Goal: Information Seeking & Learning: Learn about a topic

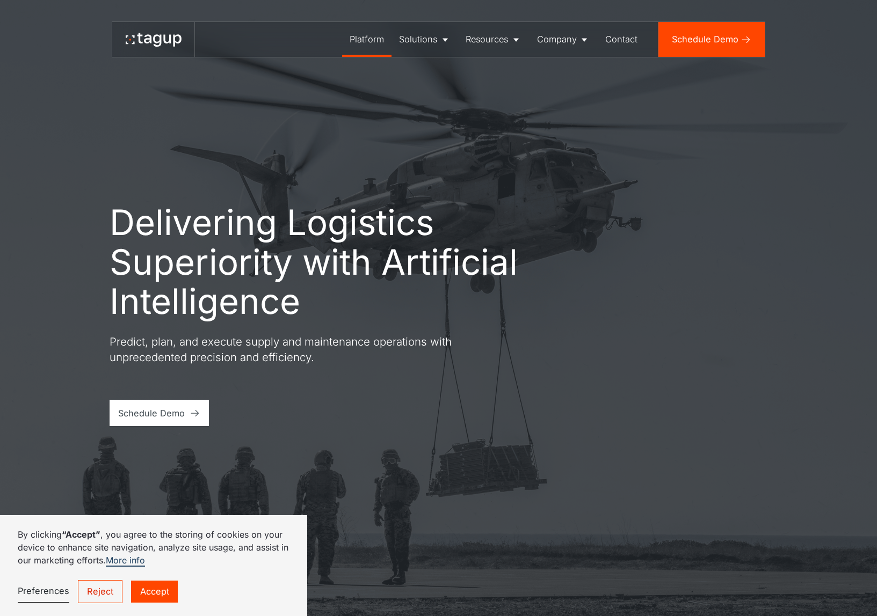
click at [380, 39] on div "Platform" at bounding box center [367, 39] width 34 height 13
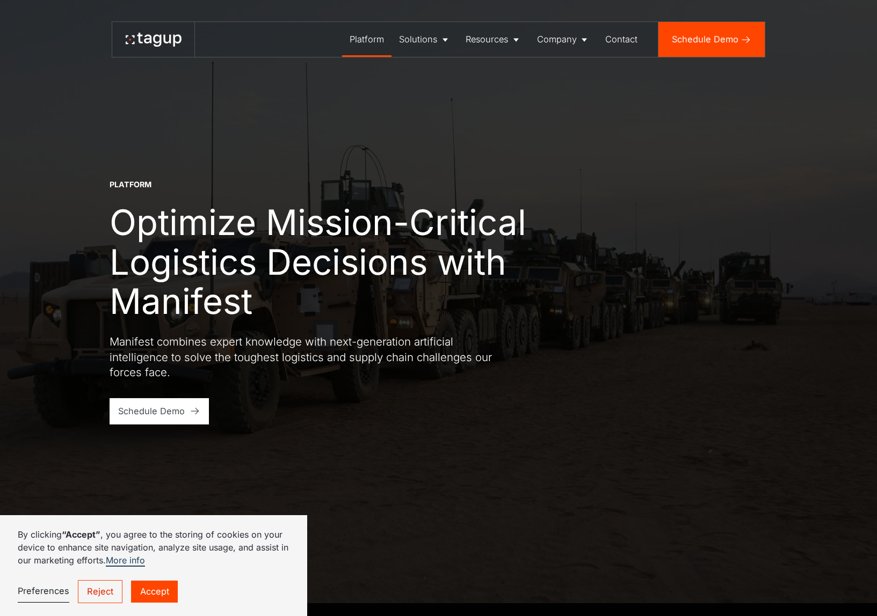
scroll to position [20, 0]
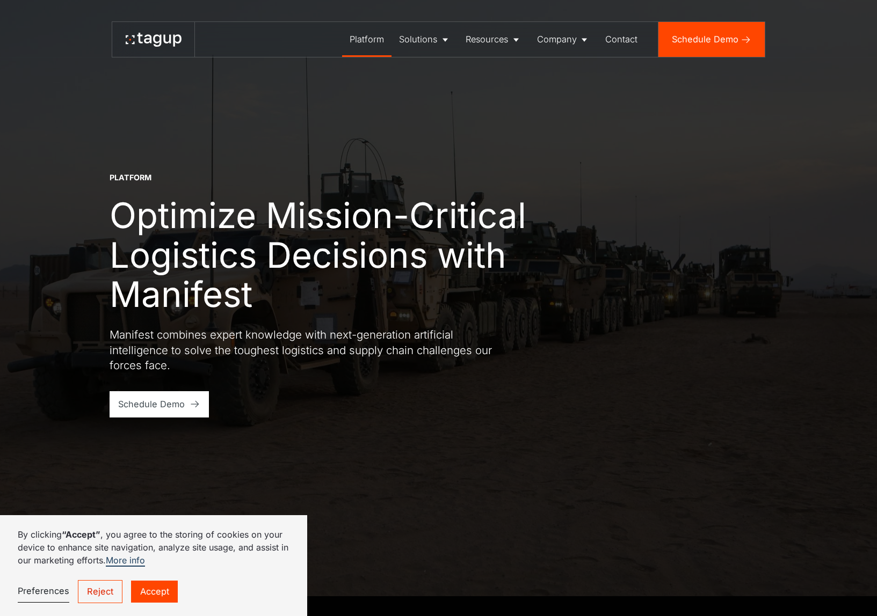
click at [99, 592] on link "Reject" at bounding box center [100, 591] width 45 height 23
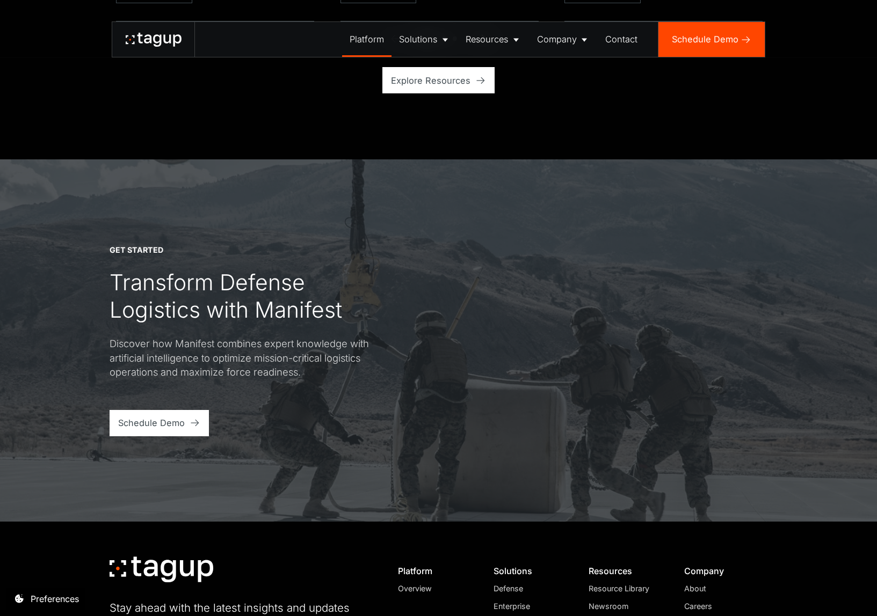
scroll to position [3187, 0]
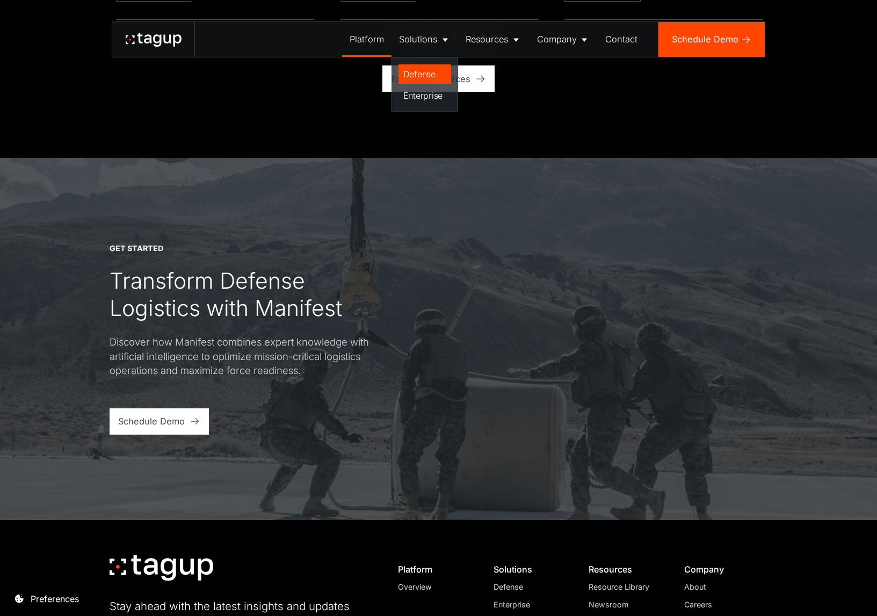
click at [423, 77] on div "Defense" at bounding box center [424, 74] width 43 height 13
